Goal: Navigation & Orientation: Find specific page/section

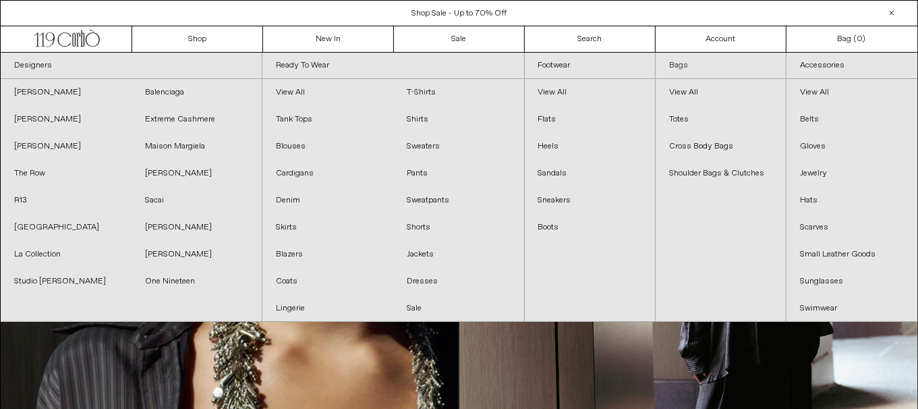
click at [688, 68] on link "Bags" at bounding box center [720, 66] width 130 height 26
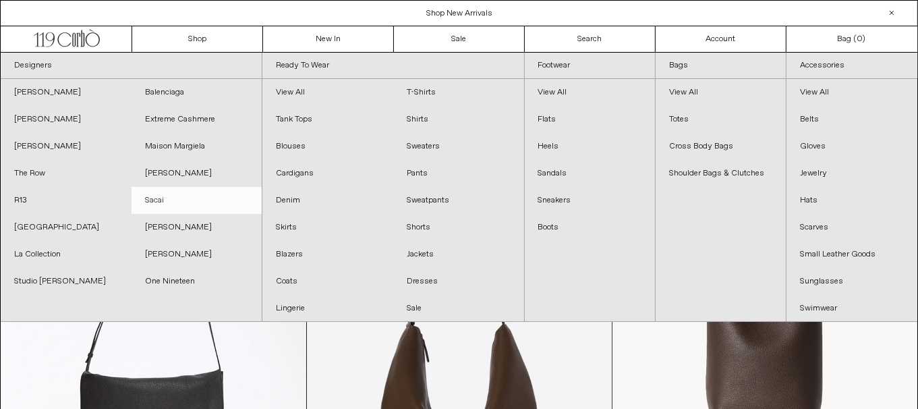
click at [183, 196] on link "Sacai" at bounding box center [196, 200] width 131 height 27
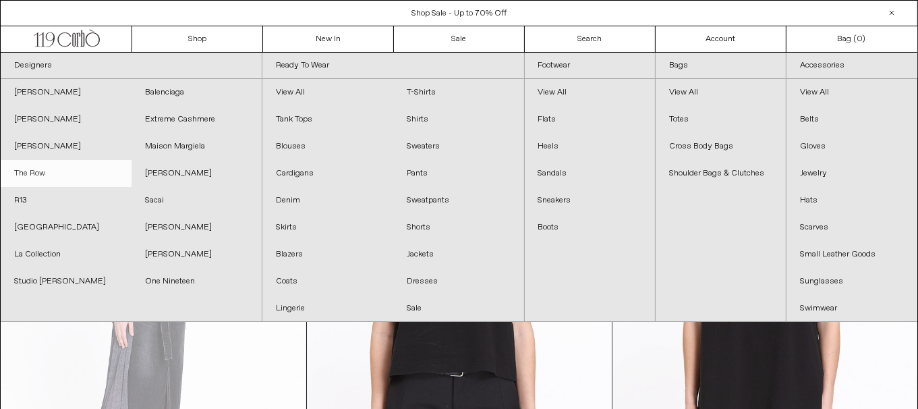
click at [36, 177] on link "The Row" at bounding box center [66, 173] width 131 height 27
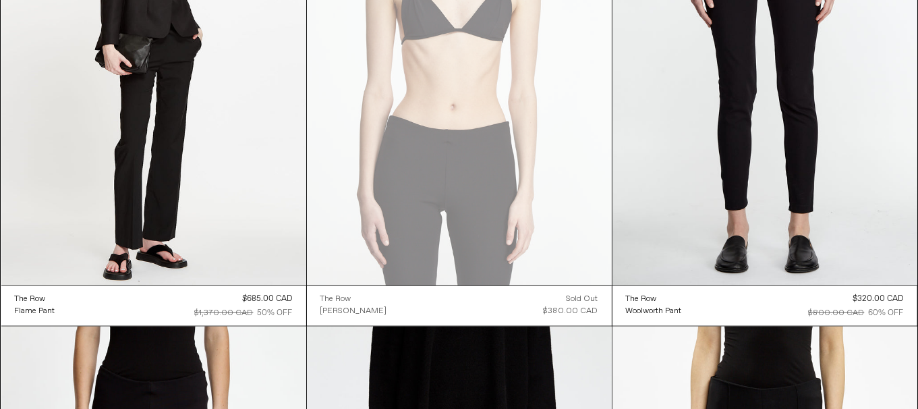
scroll to position [15692, 0]
